Goal: Find contact information: Find contact information

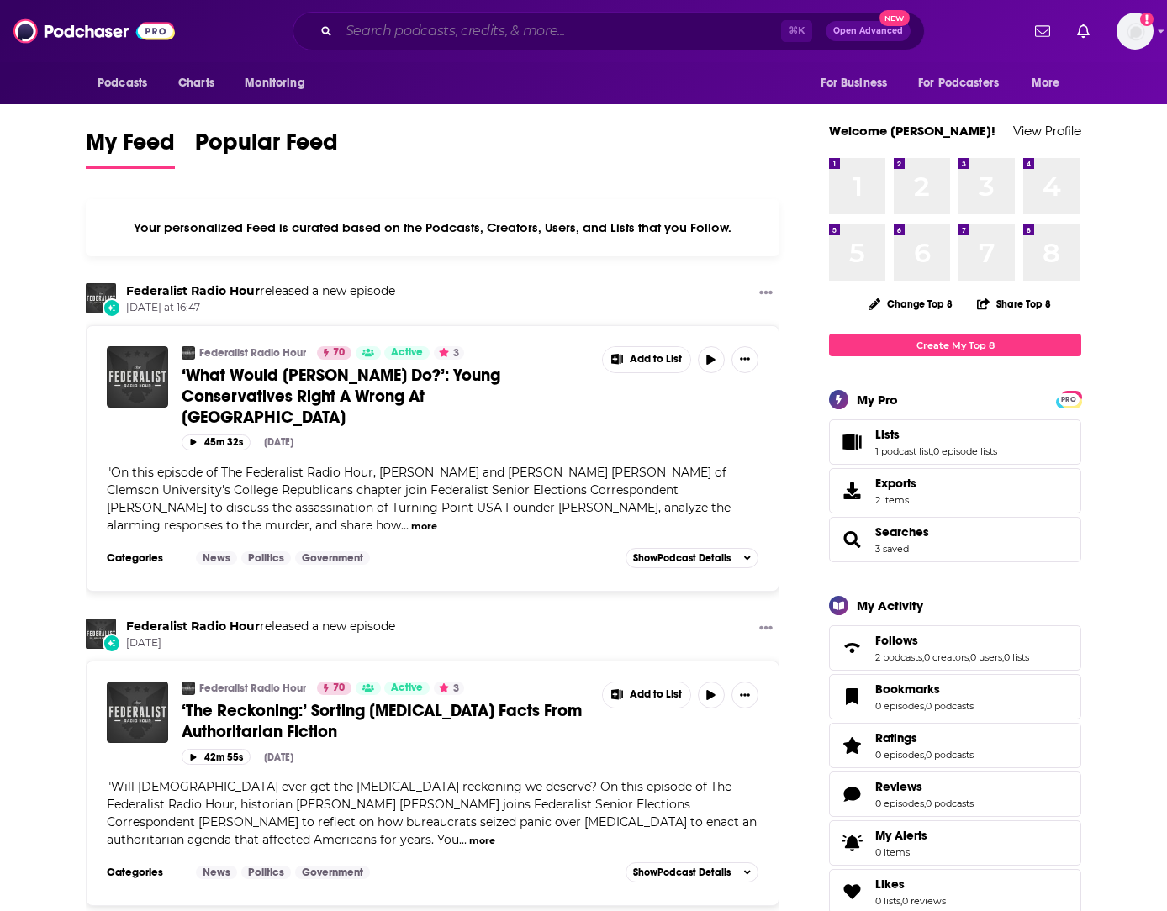
click at [656, 37] on input "Search podcasts, credits, & more..." at bounding box center [560, 31] width 442 height 27
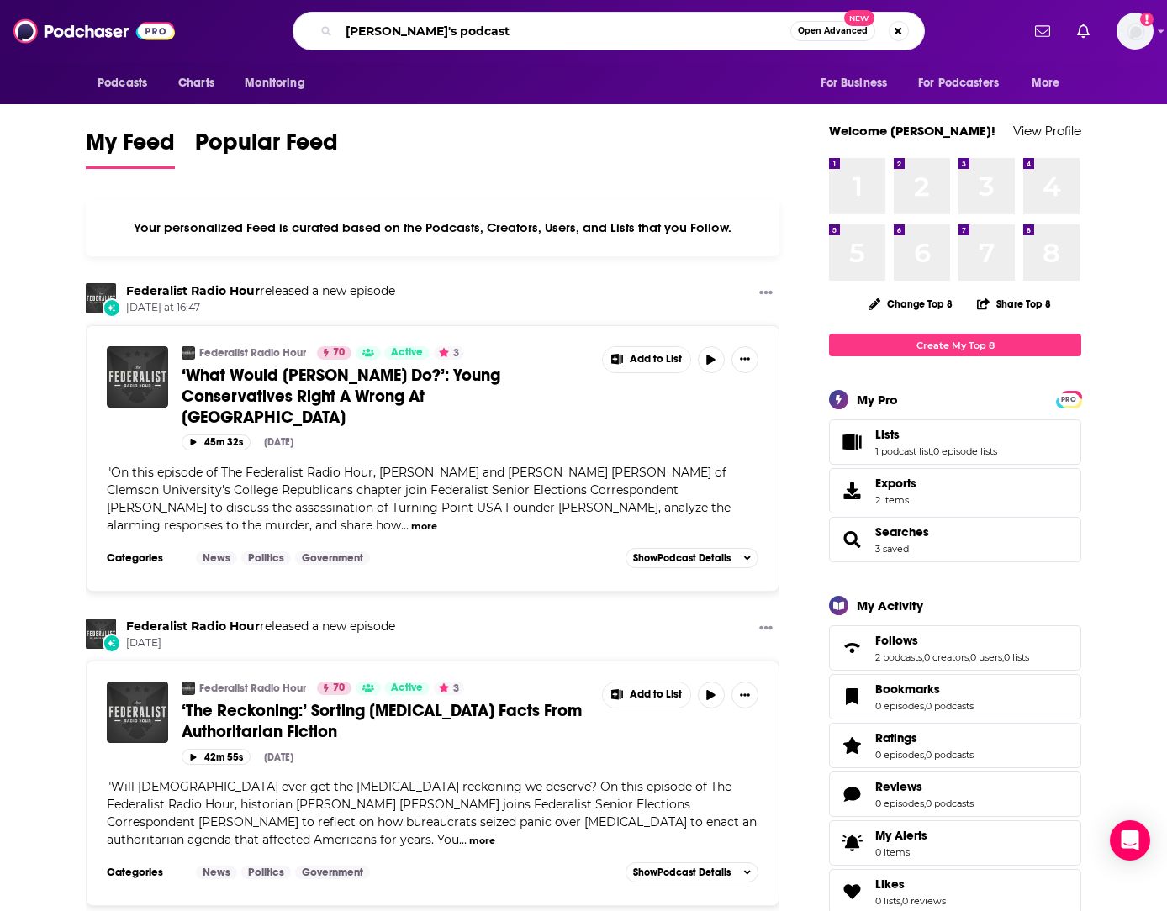
type input "[PERSON_NAME]'s podcast"
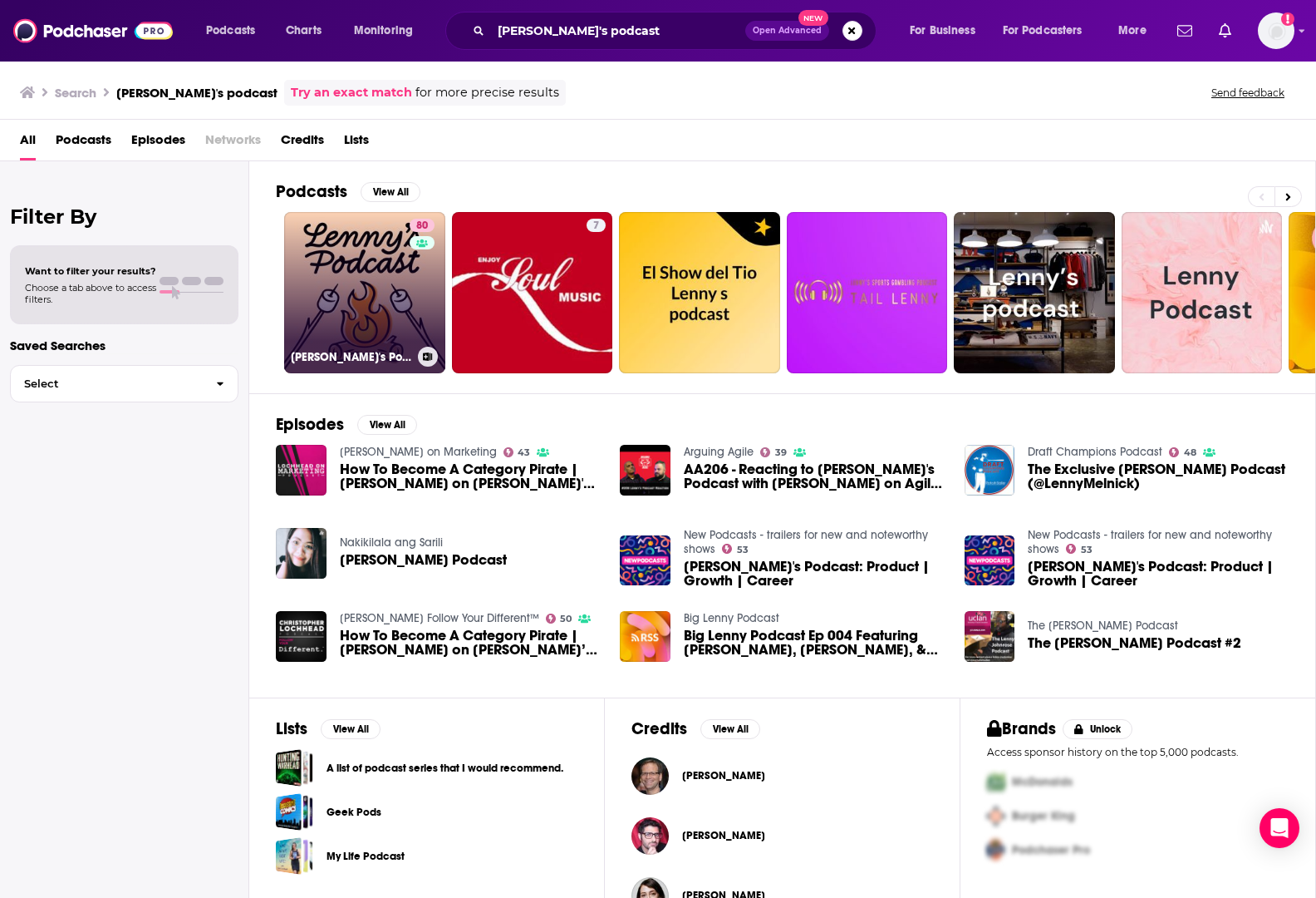
click at [426, 309] on div "80" at bounding box center [423, 282] width 29 height 128
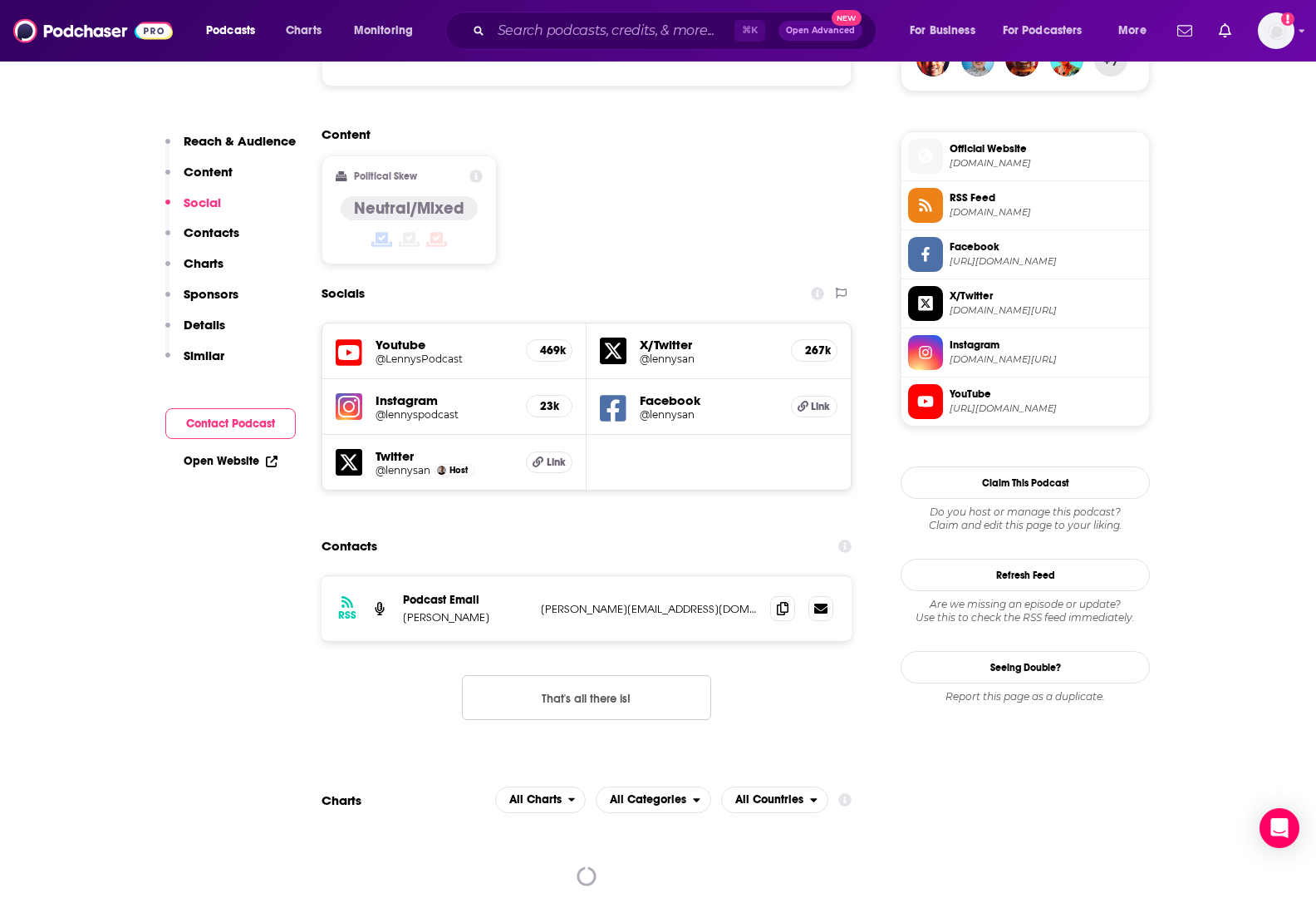
scroll to position [1260, 0]
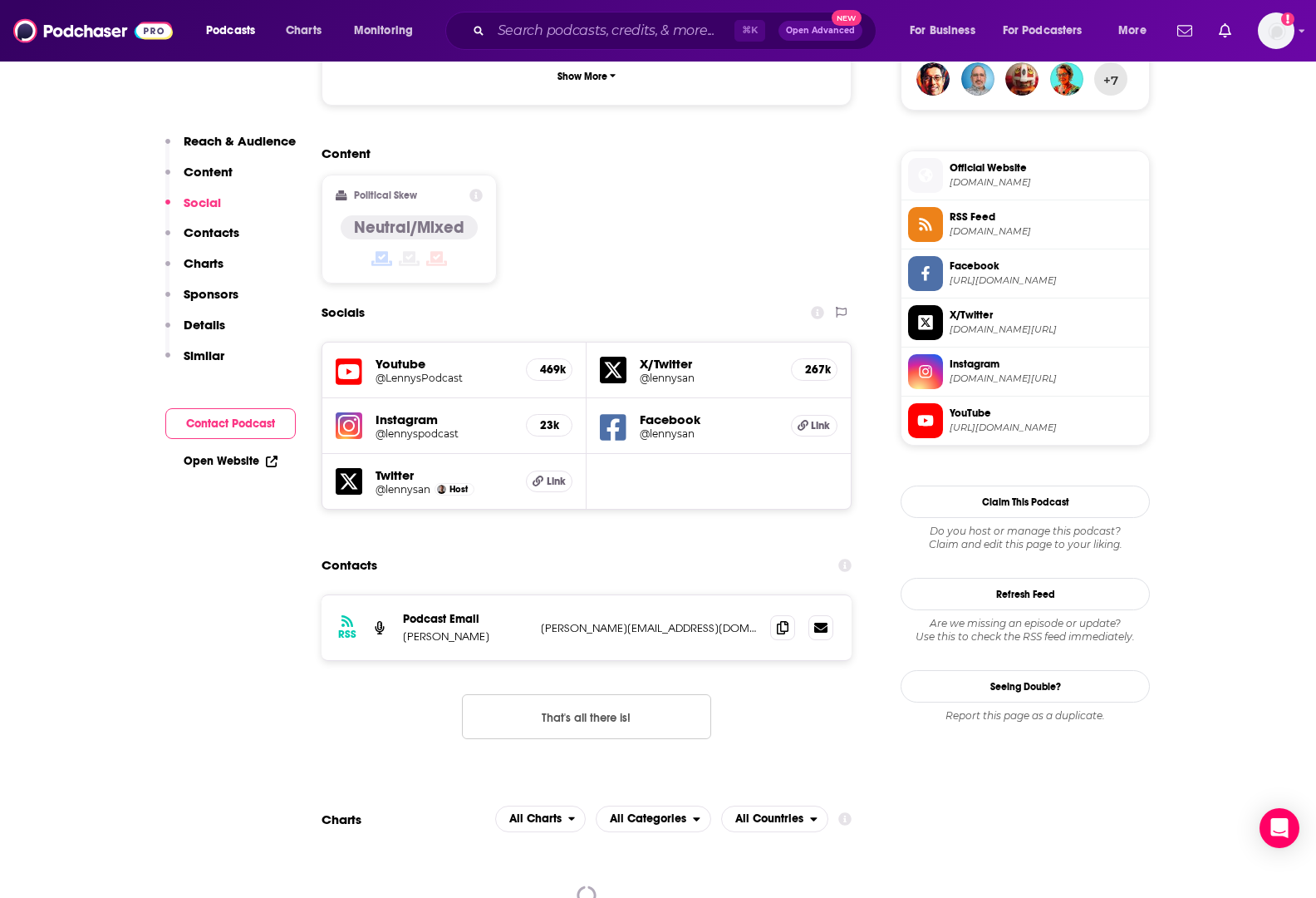
click at [587, 621] on p "[PERSON_NAME][EMAIL_ADDRESS][DOMAIN_NAME]" at bounding box center [649, 628] width 217 height 14
click at [777, 620] on icon at bounding box center [783, 626] width 12 height 13
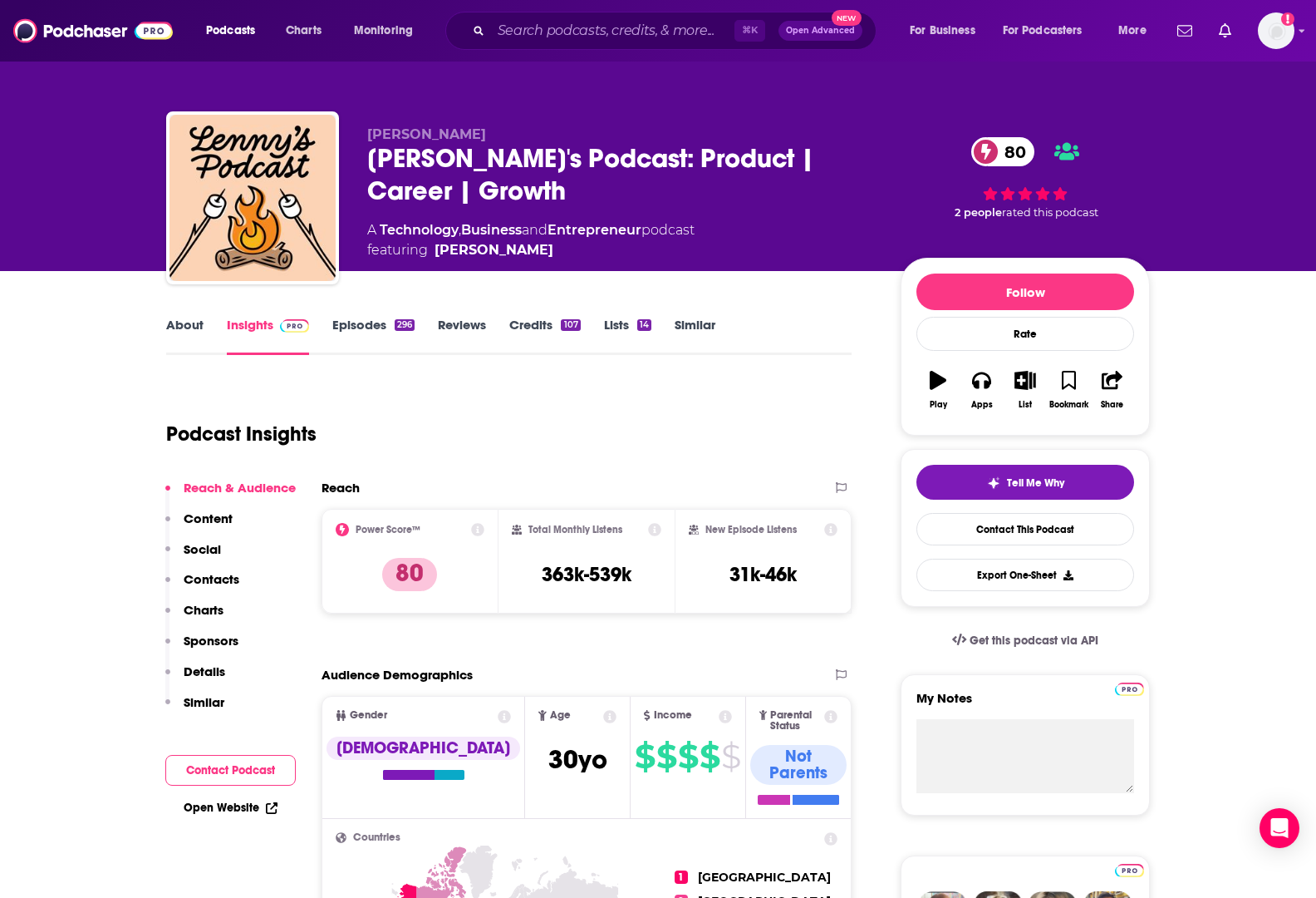
scroll to position [0, 0]
